Goal: Task Accomplishment & Management: Manage account settings

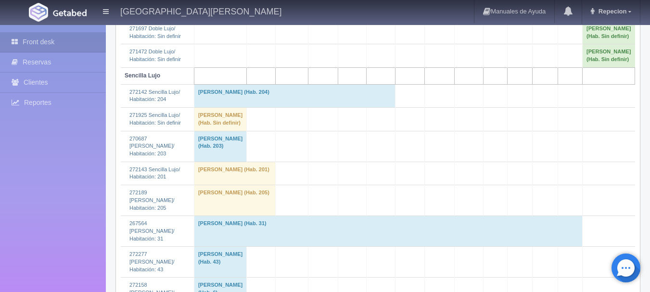
scroll to position [782, 0]
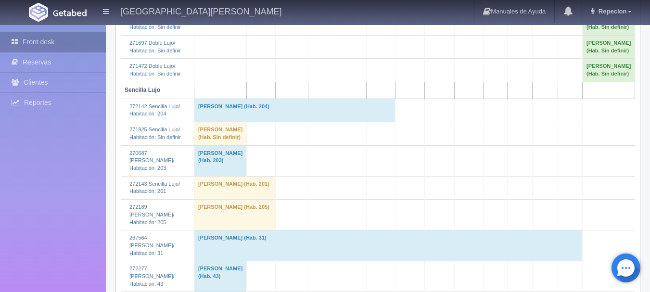
click at [86, 39] on link "Front desk" at bounding box center [53, 42] width 106 height 20
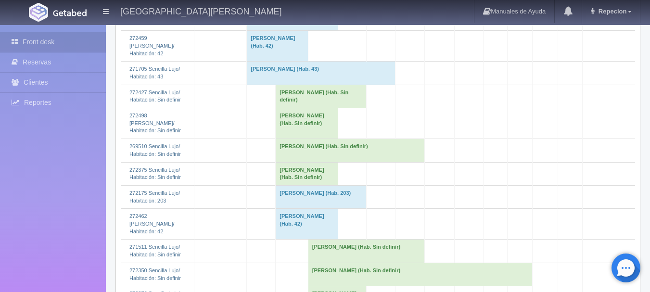
scroll to position [1348, 0]
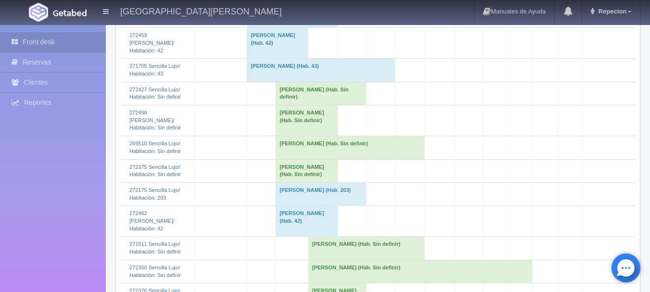
click at [294, 159] on td "[PERSON_NAME] (Hab. Sin definir)" at bounding box center [350, 147] width 149 height 23
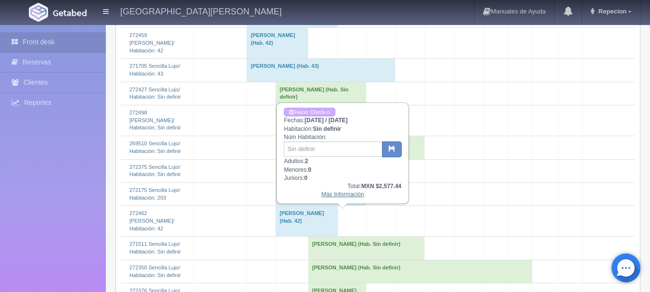
click at [349, 194] on link "Más Información" at bounding box center [342, 194] width 43 height 7
